Goal: Task Accomplishment & Management: Use online tool/utility

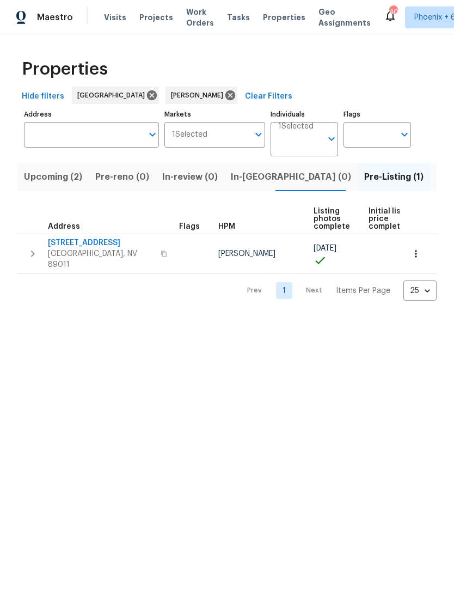
scroll to position [0, 19]
click at [297, 318] on html "Maestro Visits Projects Work Orders Tasks Properties Geo Assignments 40 Phoenix…" at bounding box center [227, 159] width 454 height 318
click at [94, 244] on span "412 Via Gigante Ct" at bounding box center [101, 243] width 106 height 11
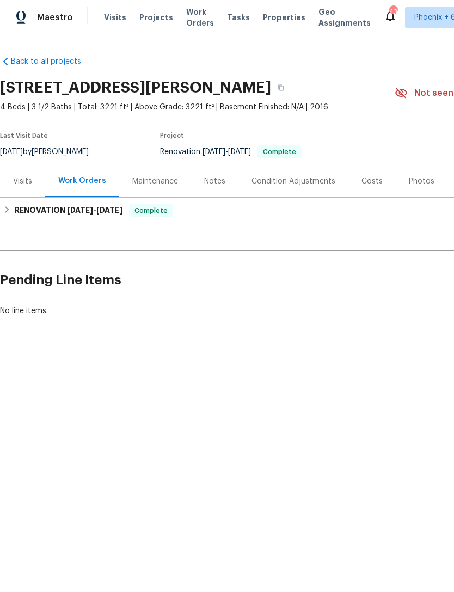
click at [421, 183] on div "Photos" at bounding box center [422, 181] width 26 height 11
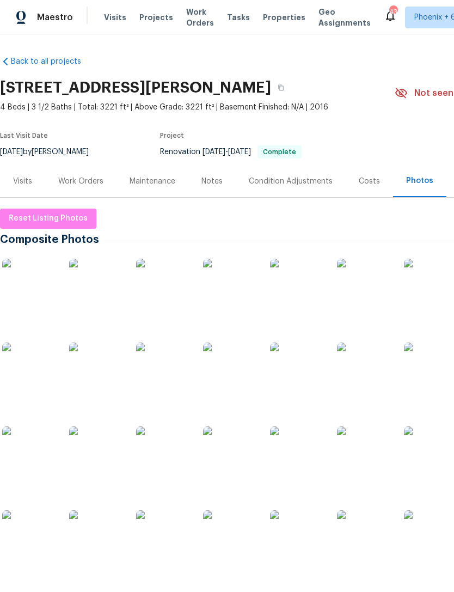
click at [31, 289] on img at bounding box center [29, 286] width 54 height 54
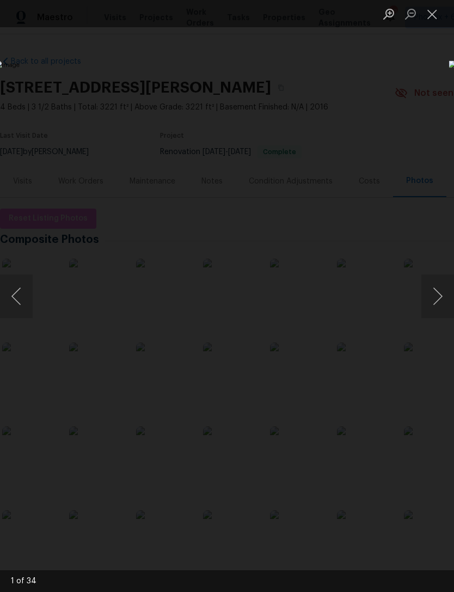
click at [436, 301] on button "Next image" at bounding box center [438, 297] width 33 height 44
click at [440, 296] on button "Next image" at bounding box center [438, 297] width 33 height 44
click at [442, 293] on button "Next image" at bounding box center [438, 297] width 33 height 44
click at [441, 295] on button "Next image" at bounding box center [438, 297] width 33 height 44
click at [439, 296] on button "Next image" at bounding box center [438, 297] width 33 height 44
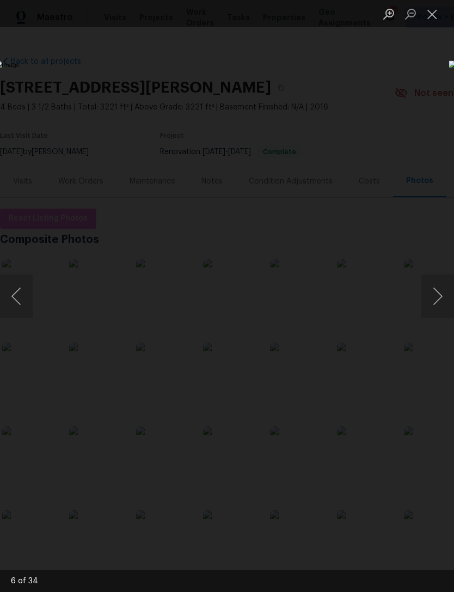
click at [440, 298] on button "Next image" at bounding box center [438, 297] width 33 height 44
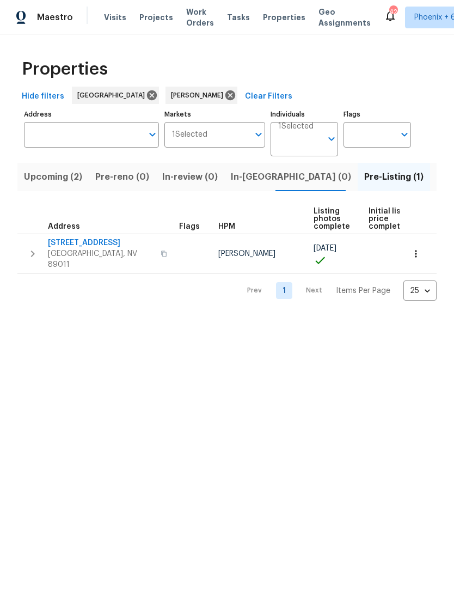
click at [437, 179] on span "Listed (12)" at bounding box center [459, 176] width 45 height 15
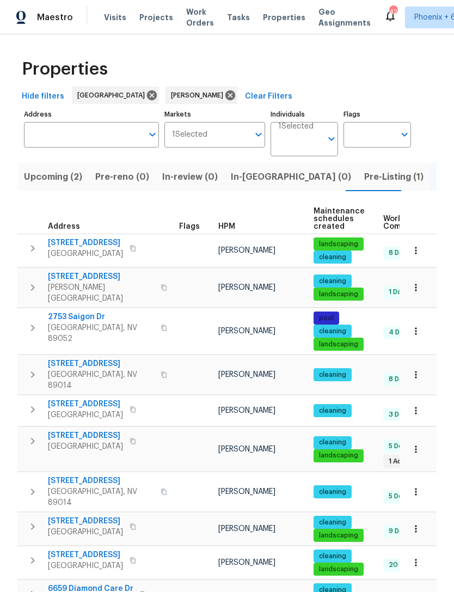
click at [88, 312] on span "2753 Saigon Dr" at bounding box center [101, 317] width 106 height 11
click at [364, 177] on span "Pre-Listing (1)" at bounding box center [393, 176] width 59 height 15
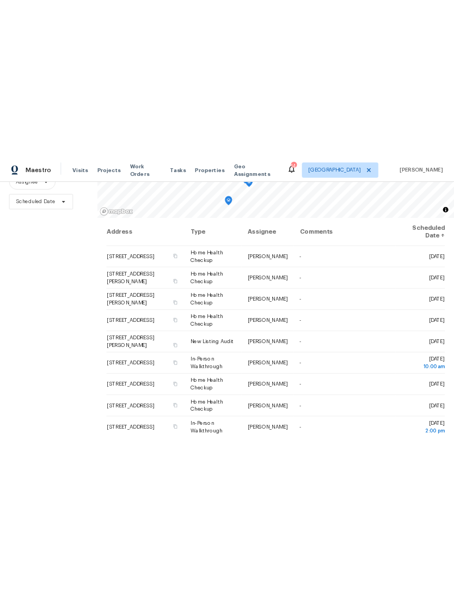
scroll to position [105, 0]
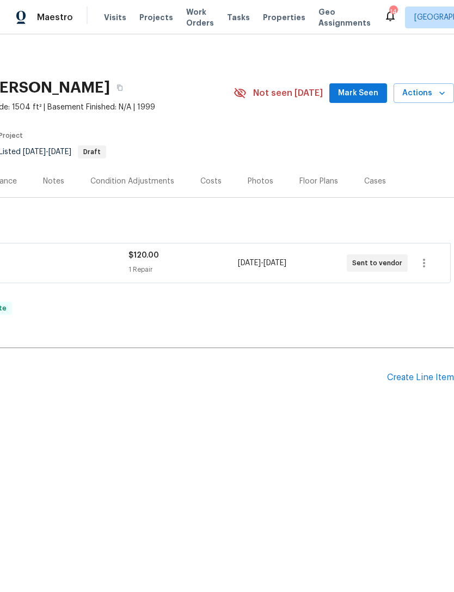
scroll to position [0, 161]
click at [428, 382] on div "Create Line Item" at bounding box center [420, 378] width 67 height 10
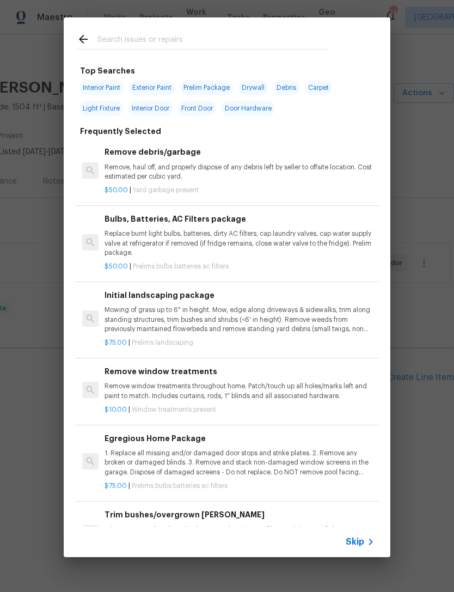
click at [173, 40] on input "text" at bounding box center [213, 41] width 231 height 16
type input "Softner"
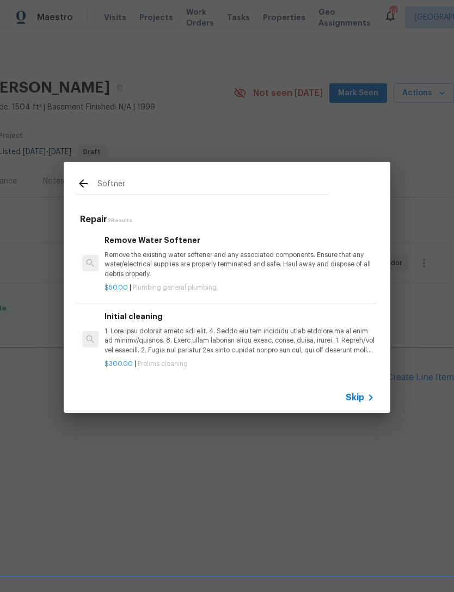
click at [240, 263] on p "Remove the existing water softener and any associated components. Ensure that a…" at bounding box center [240, 265] width 270 height 28
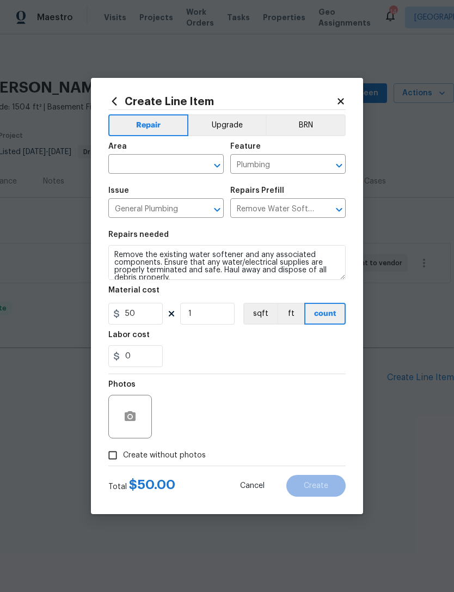
click at [164, 161] on input "text" at bounding box center [150, 165] width 85 height 17
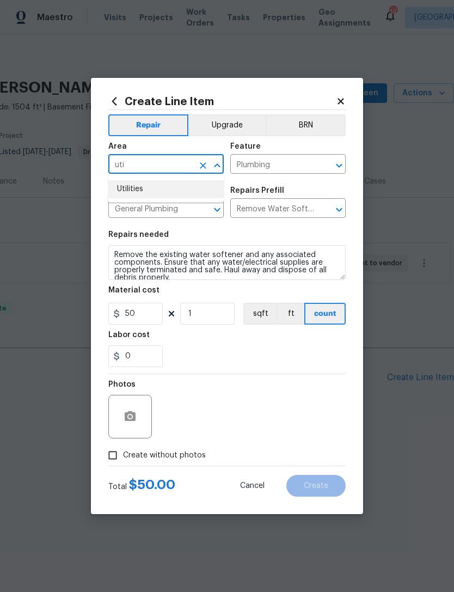
click at [154, 189] on li "Utilities" at bounding box center [165, 189] width 115 height 18
type input "Utilities"
click at [142, 317] on input "50" at bounding box center [135, 314] width 54 height 22
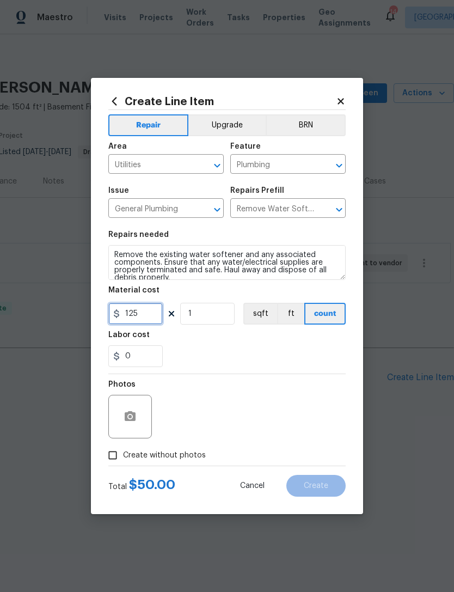
type input "125"
click at [186, 355] on div "0" at bounding box center [227, 356] width 238 height 22
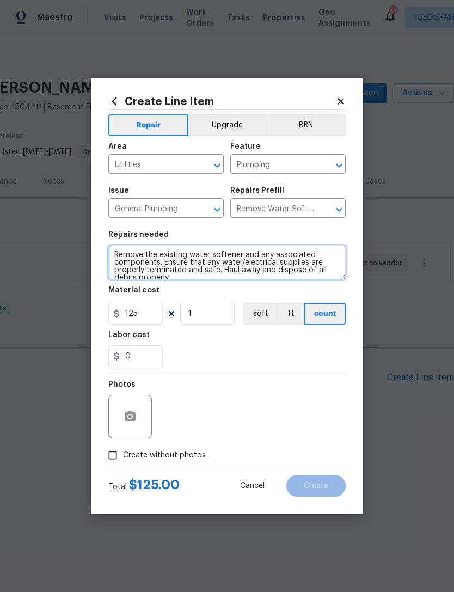
click at [334, 260] on textarea "Remove the existing water softener and any associated components. Ensure that a…" at bounding box center [227, 262] width 238 height 35
click at [338, 266] on textarea "Remove the existing water softener and any associated components. Ensure that a…" at bounding box center [227, 262] width 238 height 35
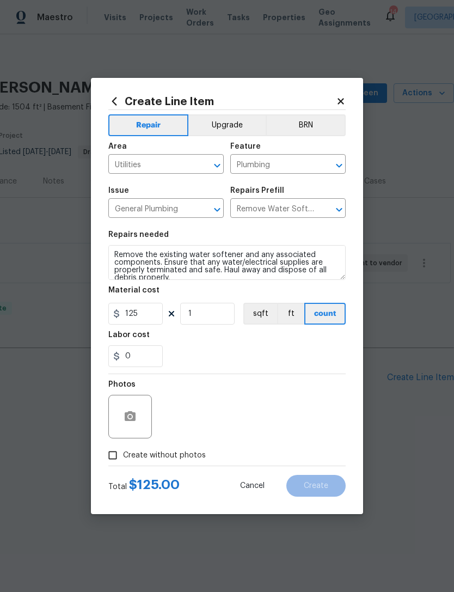
click at [234, 349] on div "0" at bounding box center [227, 356] width 238 height 22
click at [114, 453] on input "Create without photos" at bounding box center [112, 455] width 21 height 21
checkbox input "true"
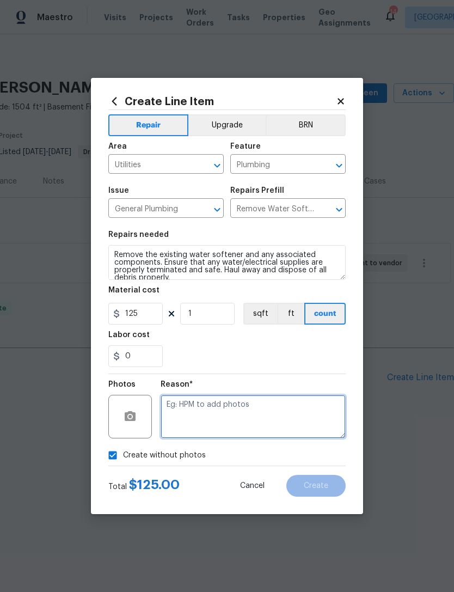
click at [210, 410] on textarea at bounding box center [253, 417] width 185 height 44
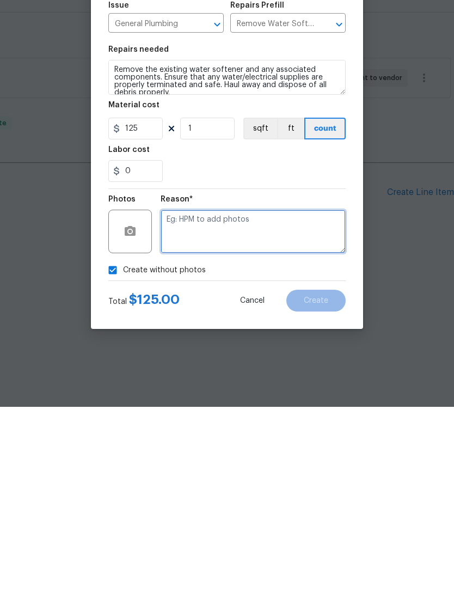
click at [199, 395] on textarea at bounding box center [253, 417] width 185 height 44
paste textarea "Remove the existing water softener and any associated components. Ensure that a…"
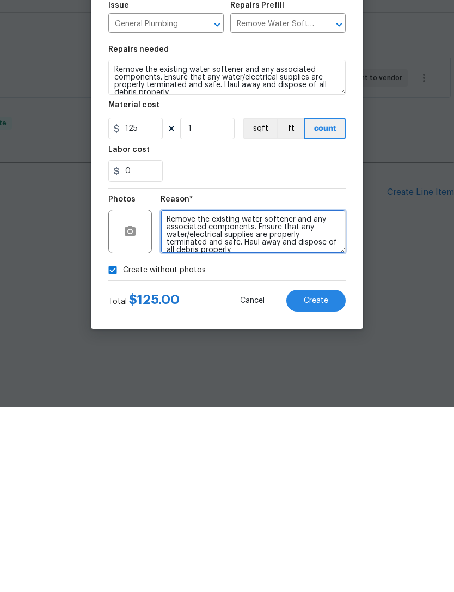
scroll to position [1, 0]
type textarea "Remove the existing water softener and any associated components. Ensure that a…"
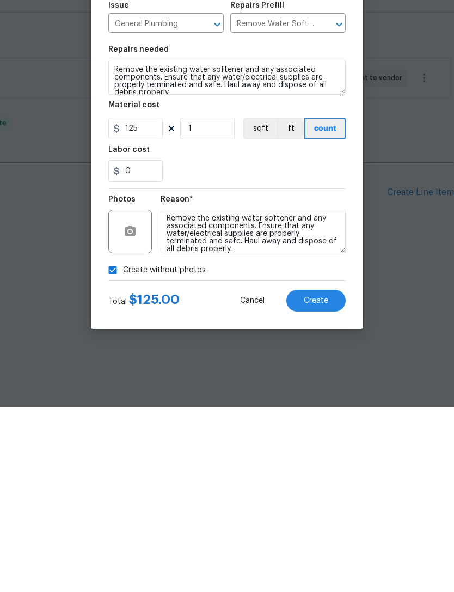
click at [329, 475] on button "Create" at bounding box center [316, 486] width 59 height 22
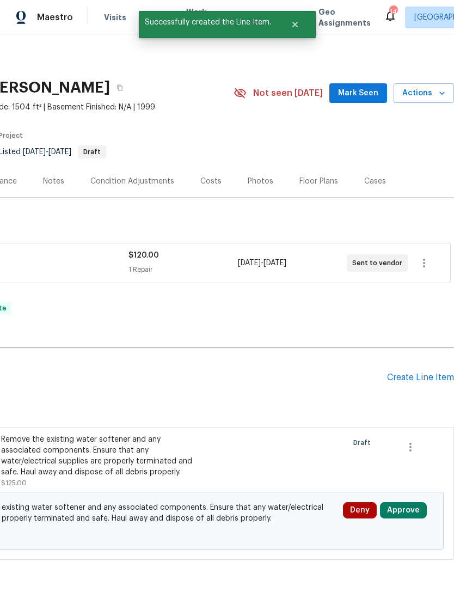
click at [422, 375] on div "Create Line Item" at bounding box center [420, 378] width 67 height 10
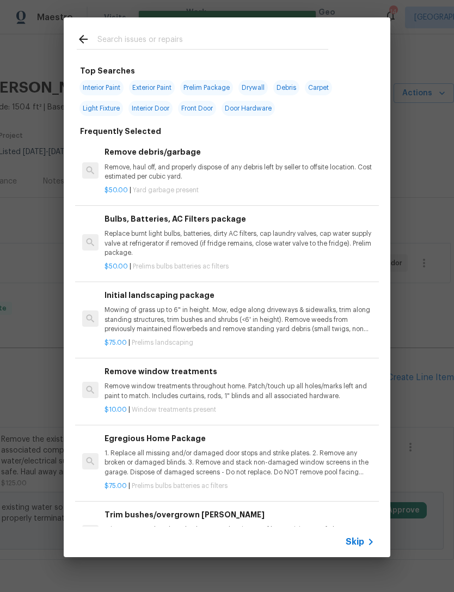
click at [193, 39] on input "text" at bounding box center [213, 41] width 231 height 16
type input "Outlet"
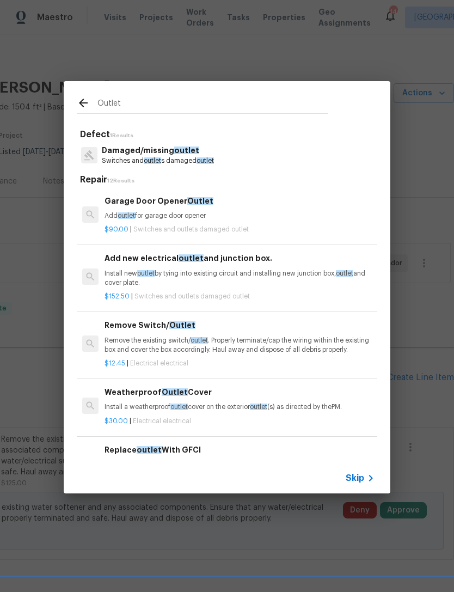
click at [203, 162] on span "outlet" at bounding box center [205, 160] width 17 height 7
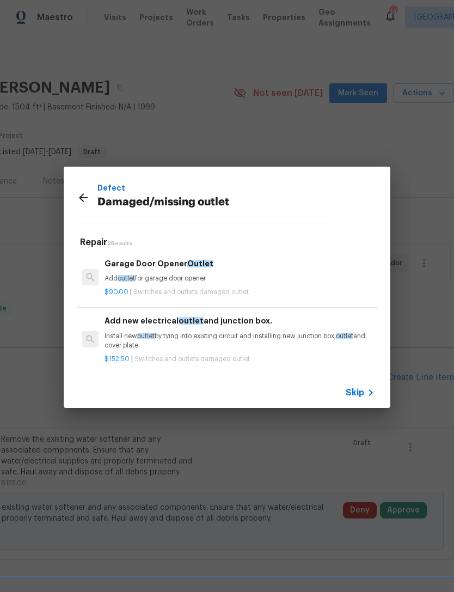
click at [248, 337] on p "Install new outlet by tying into existing circuit and installing new junction b…" at bounding box center [240, 341] width 270 height 19
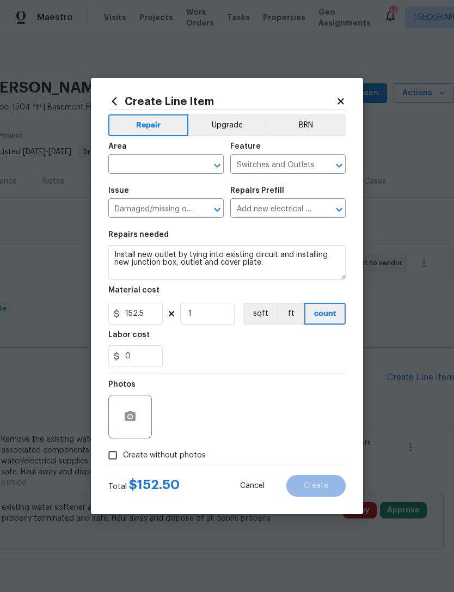
click at [160, 163] on input "text" at bounding box center [150, 165] width 85 height 17
click at [154, 193] on li "Garage" at bounding box center [165, 189] width 115 height 18
type input "Garage"
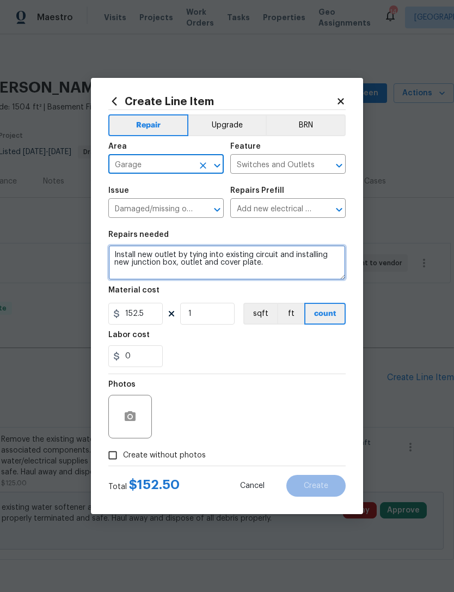
click at [271, 270] on textarea "Install new outlet by tying into existing circuit and installing new junction b…" at bounding box center [227, 262] width 238 height 35
click at [278, 266] on textarea "Install new outlet by tying into existing circuit and installing new junction b…" at bounding box center [227, 262] width 238 height 35
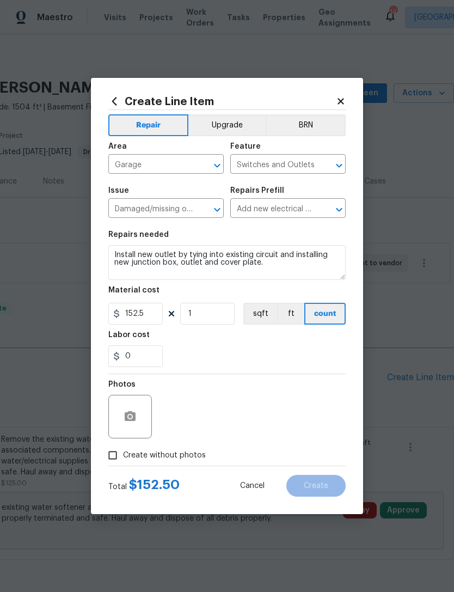
click at [297, 358] on div "0" at bounding box center [227, 356] width 238 height 22
click at [183, 455] on span "Create without photos" at bounding box center [164, 455] width 83 height 11
click at [123, 455] on input "Create without photos" at bounding box center [112, 455] width 21 height 21
checkbox input "true"
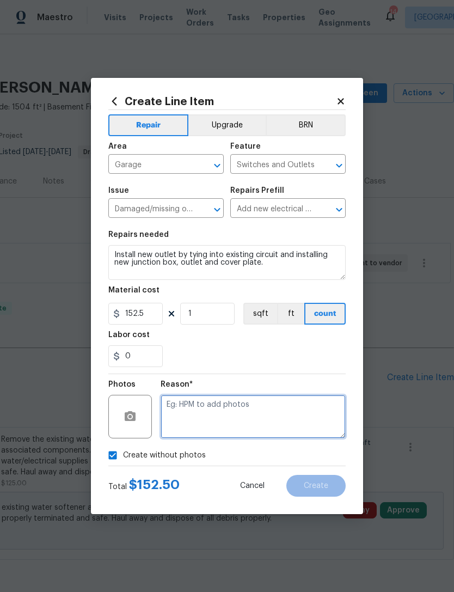
click at [226, 408] on textarea at bounding box center [253, 417] width 185 height 44
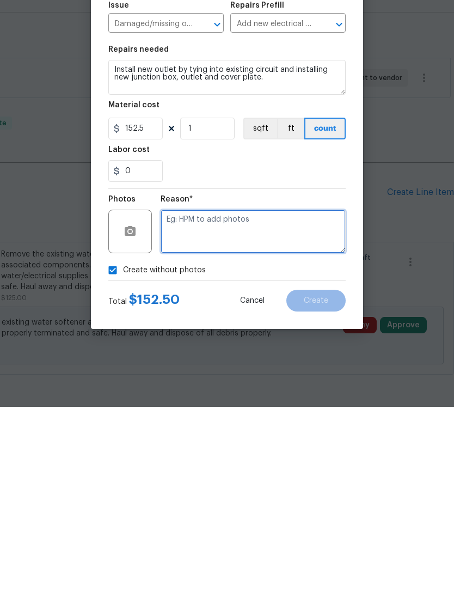
click at [209, 395] on textarea at bounding box center [253, 417] width 185 height 44
paste textarea "Install new outlet by tying into existing circuit and installing new junction b…"
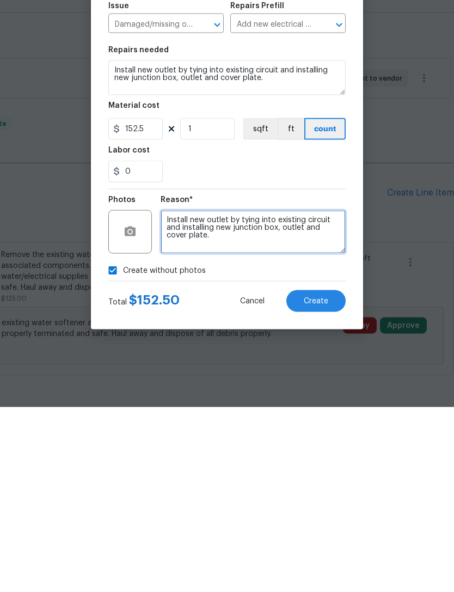
type textarea "Install new outlet by tying into existing circuit and installing new junction b…"
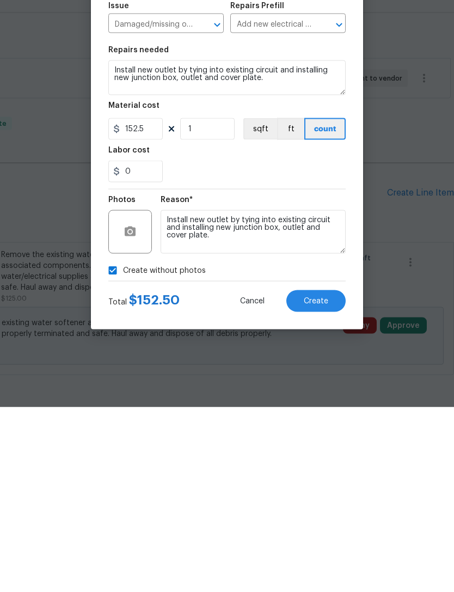
click at [318, 482] on span "Create" at bounding box center [316, 486] width 25 height 8
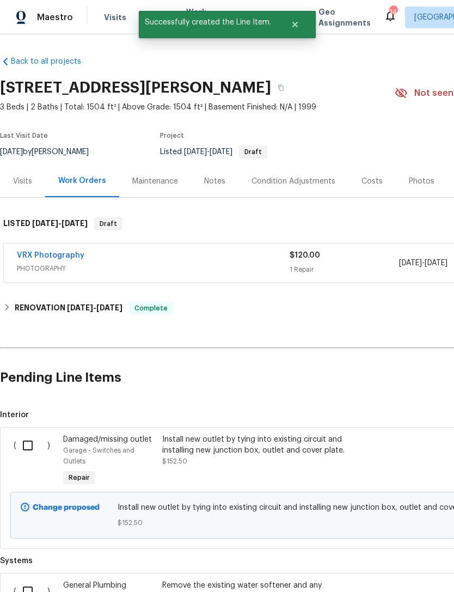
scroll to position [0, 0]
click at [28, 434] on input "checkbox" at bounding box center [31, 445] width 31 height 23
checkbox input "true"
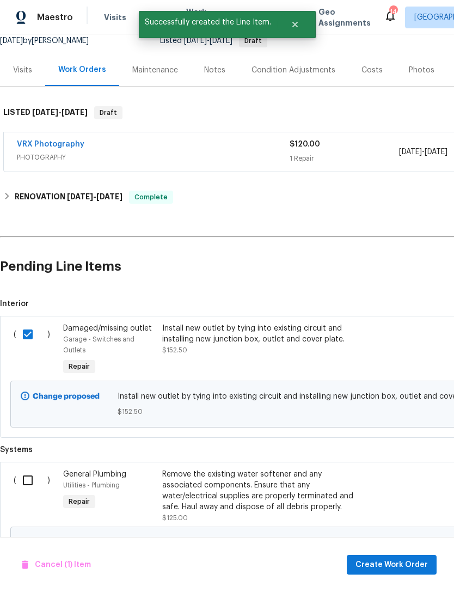
scroll to position [110, 0]
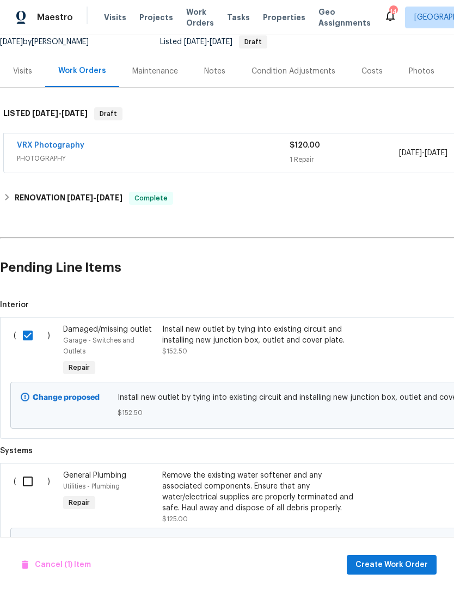
click at [27, 470] on input "checkbox" at bounding box center [31, 481] width 31 height 23
checkbox input "true"
click at [402, 566] on span "Create Work Order" at bounding box center [392, 565] width 72 height 14
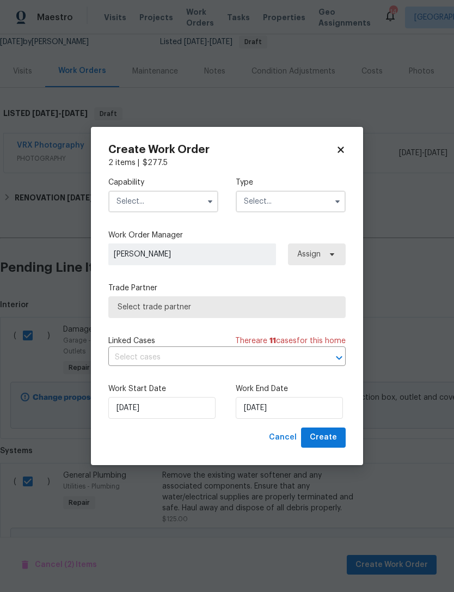
click at [193, 198] on input "text" at bounding box center [163, 202] width 110 height 22
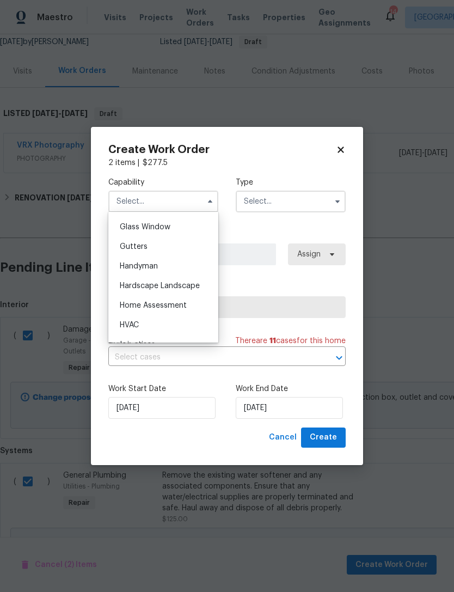
scroll to position [556, 0]
click at [176, 270] on div "Handyman" at bounding box center [163, 268] width 105 height 20
type input "Handyman"
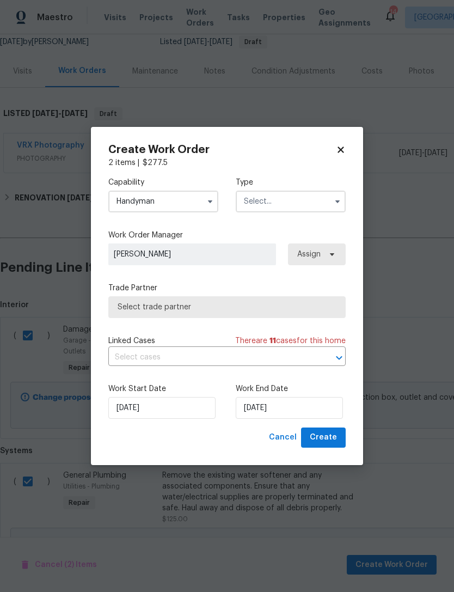
click at [318, 202] on input "text" at bounding box center [291, 202] width 110 height 22
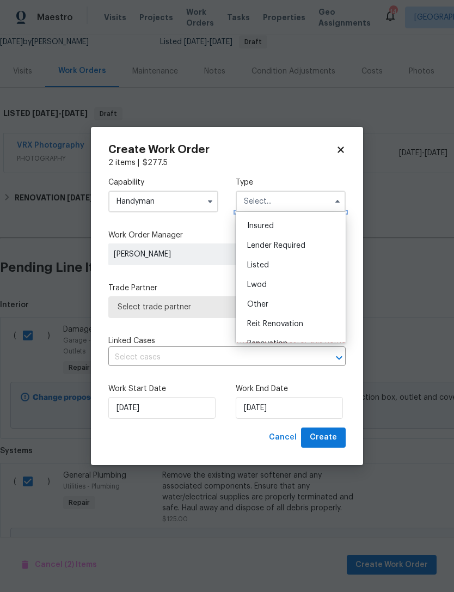
scroll to position [56, 0]
click at [291, 266] on div "Listed" at bounding box center [291, 267] width 105 height 20
type input "Listed"
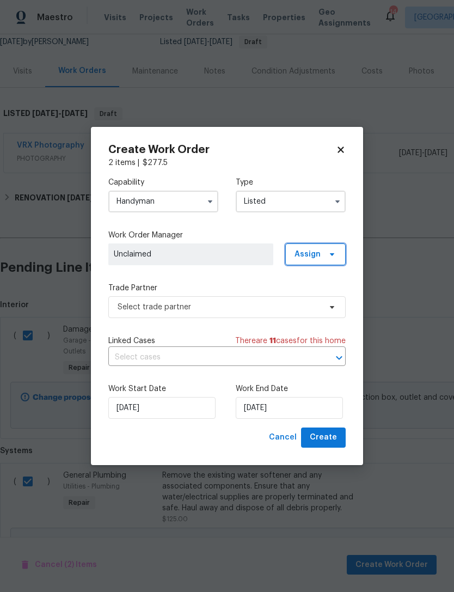
click at [331, 251] on icon at bounding box center [332, 254] width 9 height 9
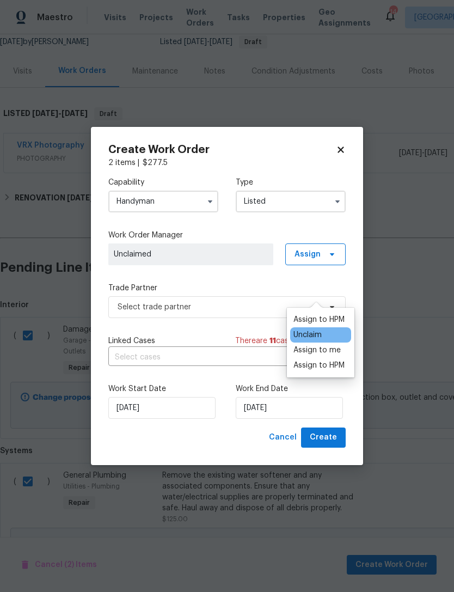
click at [331, 314] on div "Assign to HPM" at bounding box center [319, 319] width 51 height 11
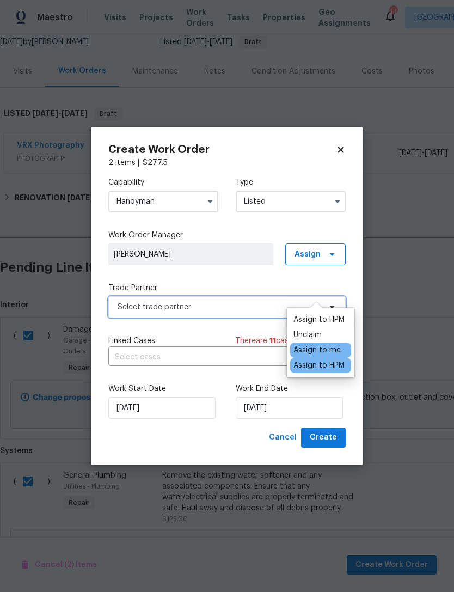
click at [212, 312] on span "Select trade partner" at bounding box center [227, 307] width 238 height 22
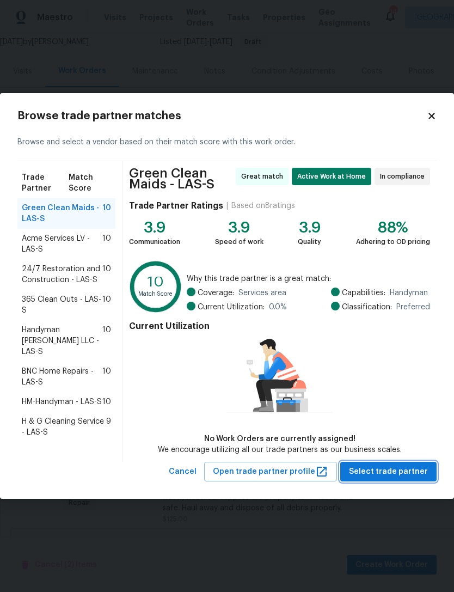
click at [414, 469] on span "Select trade partner" at bounding box center [388, 472] width 79 height 14
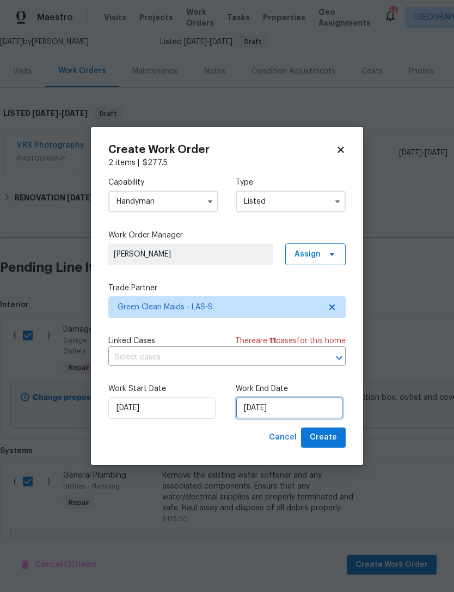
click at [308, 410] on input "10/1/2025" at bounding box center [289, 408] width 107 height 22
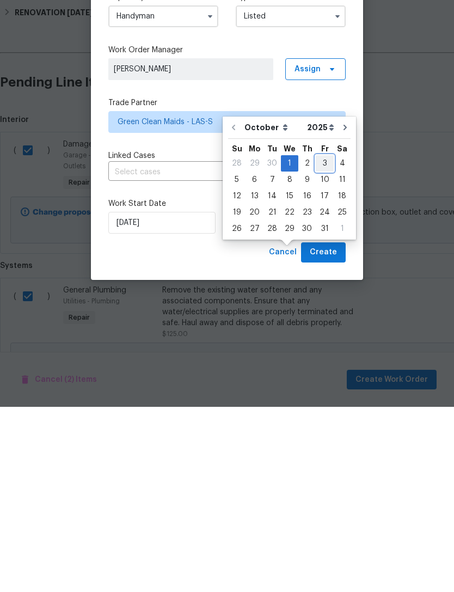
click at [323, 341] on div "3" at bounding box center [325, 348] width 18 height 15
type input "10/3/2025"
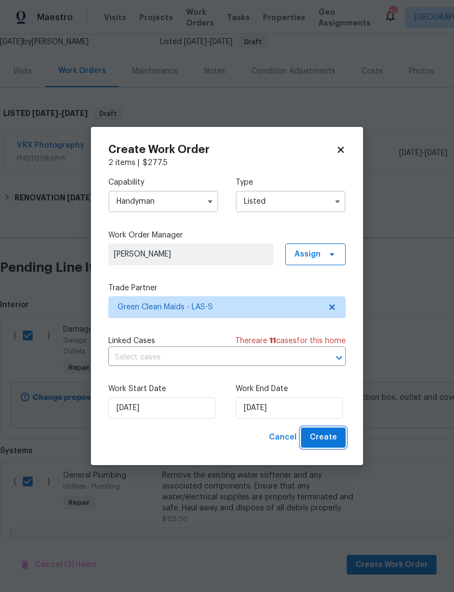
click at [325, 439] on span "Create" at bounding box center [323, 438] width 27 height 14
checkbox input "false"
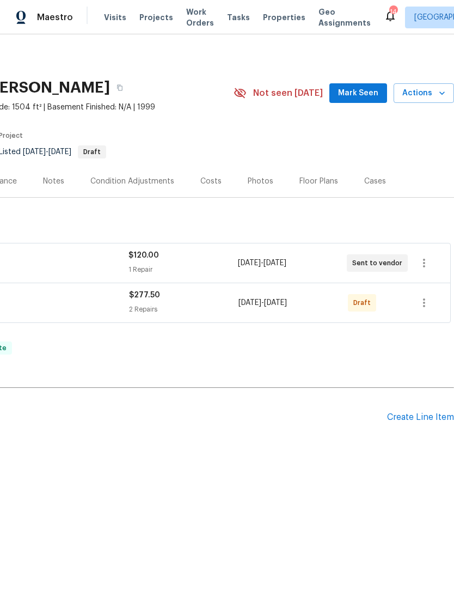
scroll to position [0, 161]
click at [423, 301] on icon "button" at bounding box center [424, 302] width 13 height 13
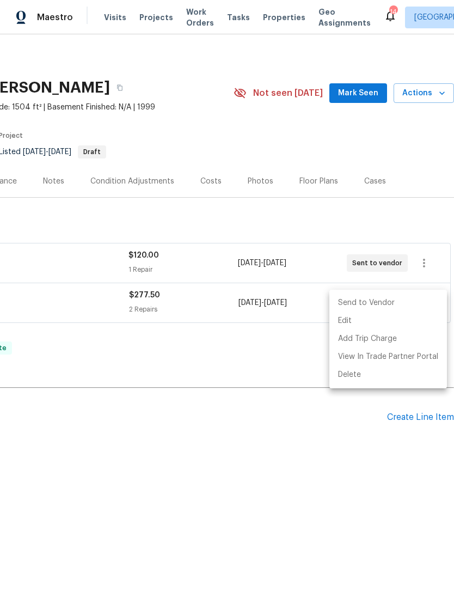
click at [409, 303] on li "Send to Vendor" at bounding box center [389, 303] width 118 height 18
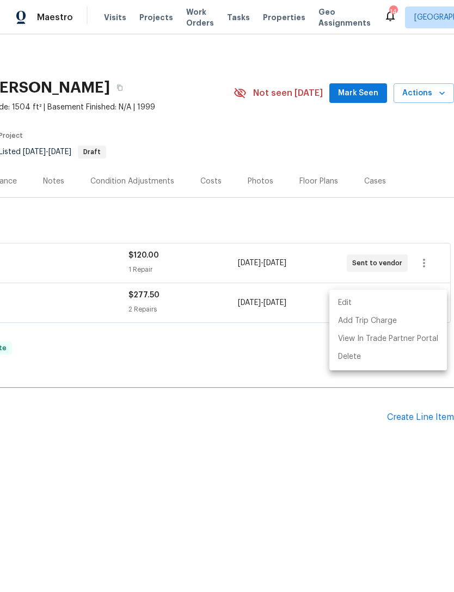
click at [381, 482] on div at bounding box center [227, 296] width 454 height 592
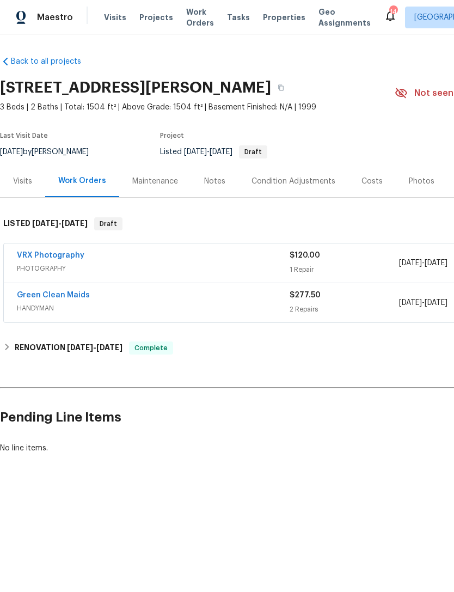
scroll to position [0, 0]
click at [70, 297] on link "Green Clean Maids" at bounding box center [53, 295] width 73 height 8
